Goal: Find specific page/section: Find specific page/section

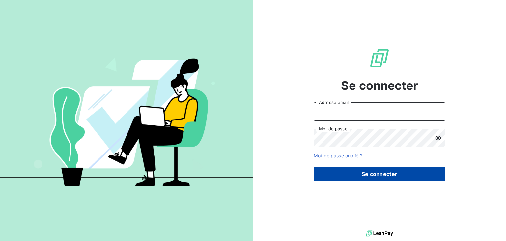
type input "[PERSON_NAME][EMAIL_ADDRESS][DOMAIN_NAME]"
click at [394, 178] on button "Se connecter" at bounding box center [380, 174] width 132 height 14
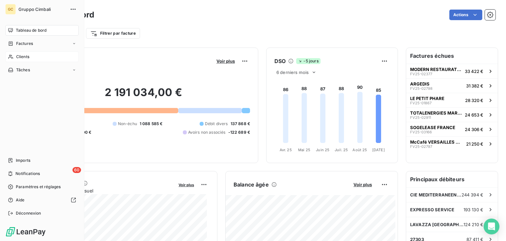
click at [16, 56] on span "Clients" at bounding box center [22, 57] width 13 height 6
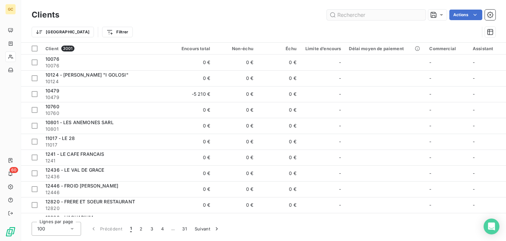
click at [377, 17] on input "text" at bounding box center [376, 15] width 99 height 11
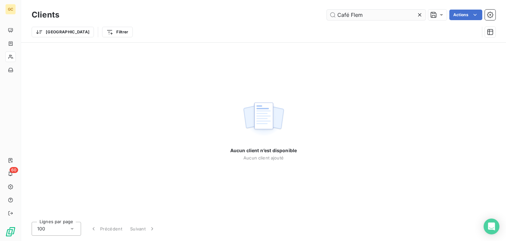
click at [350, 15] on input "Café Flem" at bounding box center [376, 15] width 99 height 11
drag, startPoint x: 351, startPoint y: 14, endPoint x: 298, endPoint y: 20, distance: 52.7
click at [299, 19] on div "Café Flem Actions" at bounding box center [281, 15] width 429 height 11
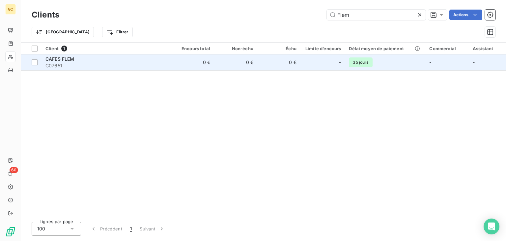
type input "Flem"
click at [82, 58] on div "CAFES FLEM" at bounding box center [106, 59] width 122 height 7
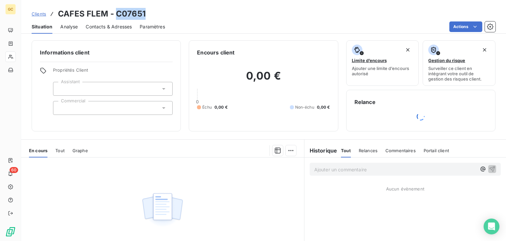
drag, startPoint x: 149, startPoint y: 14, endPoint x: 117, endPoint y: 17, distance: 31.8
click at [117, 17] on div "Clients CAFES FLEM - C07651" at bounding box center [263, 14] width 485 height 12
copy h3 "C07651"
